Goal: Check status

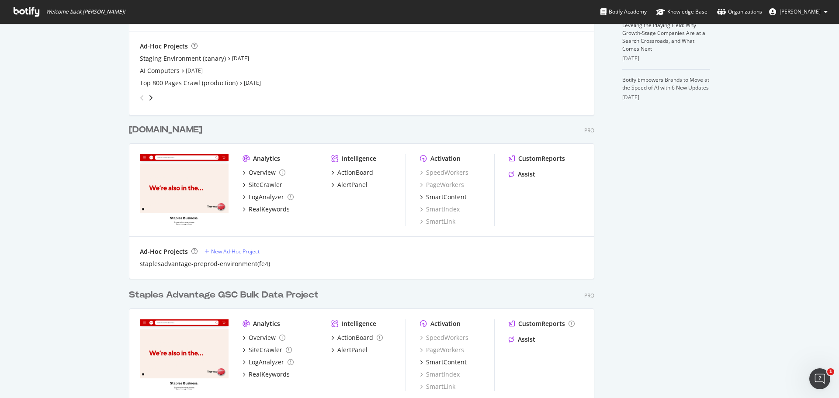
scroll to position [350, 0]
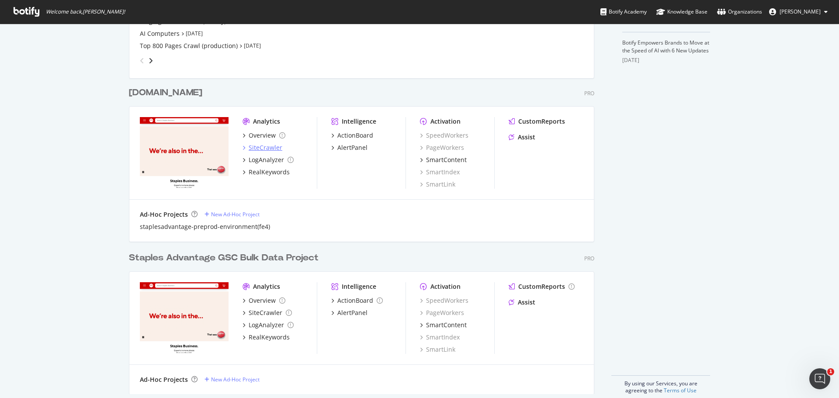
click at [261, 145] on div "SiteCrawler" at bounding box center [266, 147] width 34 height 9
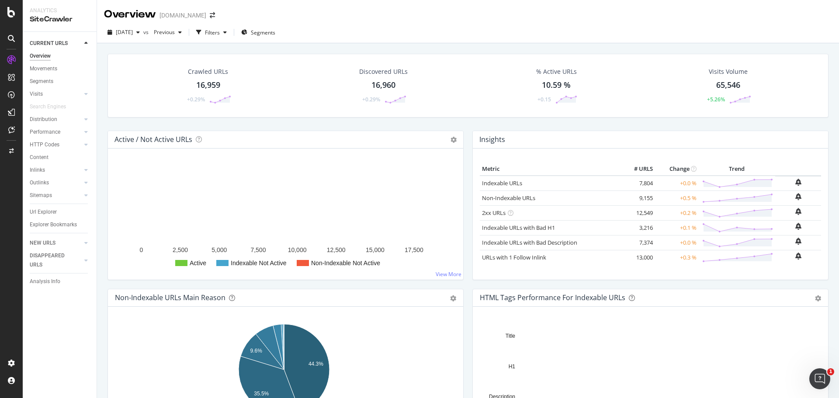
scroll to position [44, 0]
